Goal: Task Accomplishment & Management: Manage account settings

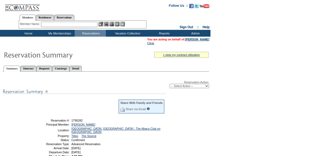
click at [188, 88] on select "-- Select Action -- Modify Reservation Dates Modify Reservation Cost Modify Occ…" at bounding box center [189, 86] width 39 height 4
select select "ChangeDates"
click at [170, 84] on select "-- Select Action -- Modify Reservation Dates Modify Reservation Cost Modify Occ…" at bounding box center [189, 86] width 39 height 4
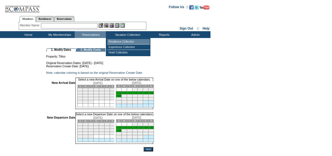
click at [124, 40] on td "Residence Collection" at bounding box center [128, 41] width 43 height 5
